Goal: Information Seeking & Learning: Check status

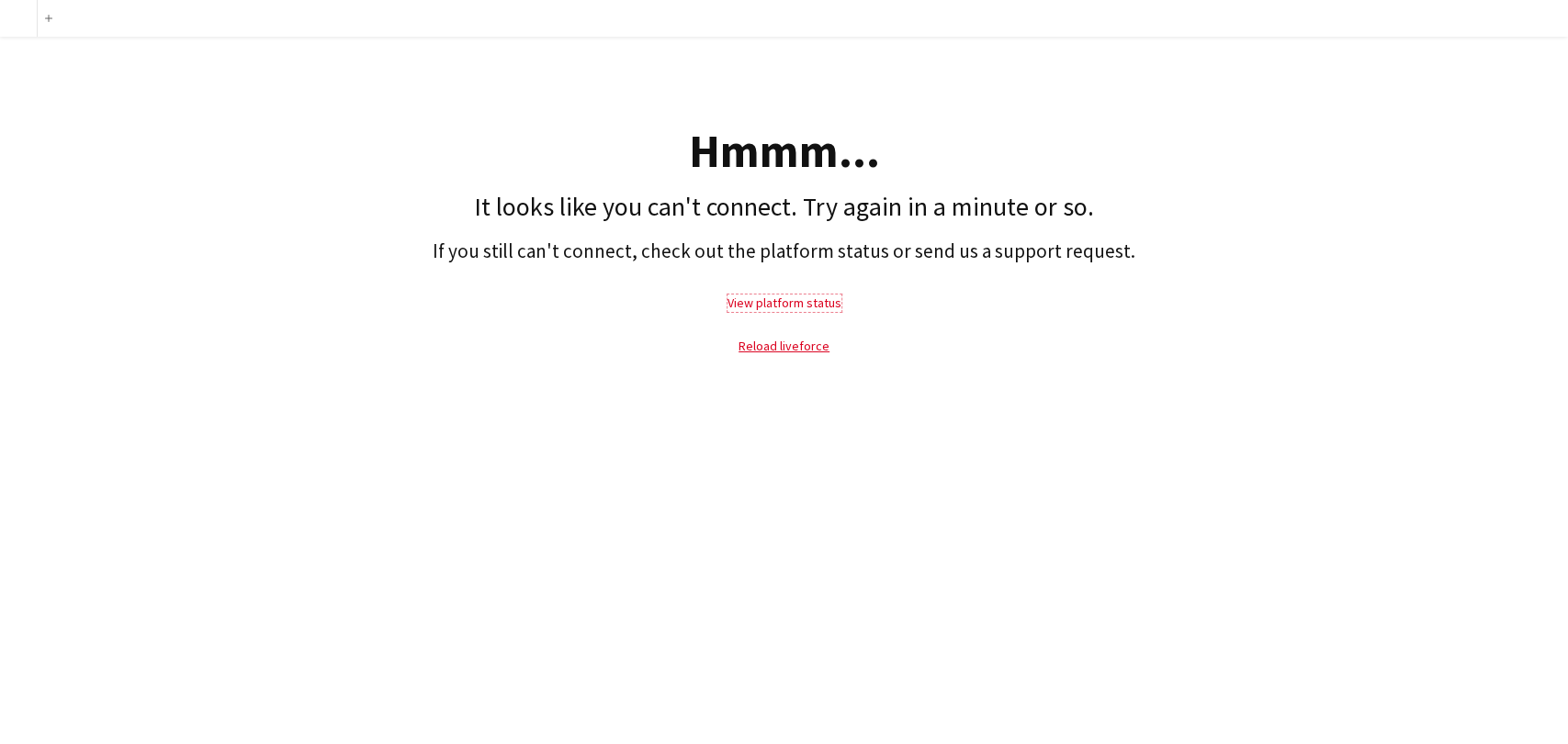
click at [790, 301] on link "View platform status" at bounding box center [784, 302] width 114 height 17
click at [765, 346] on link "Reload liveforce" at bounding box center [784, 345] width 91 height 17
click at [777, 345] on link "Reload liveforce" at bounding box center [784, 345] width 91 height 17
